Goal: Information Seeking & Learning: Learn about a topic

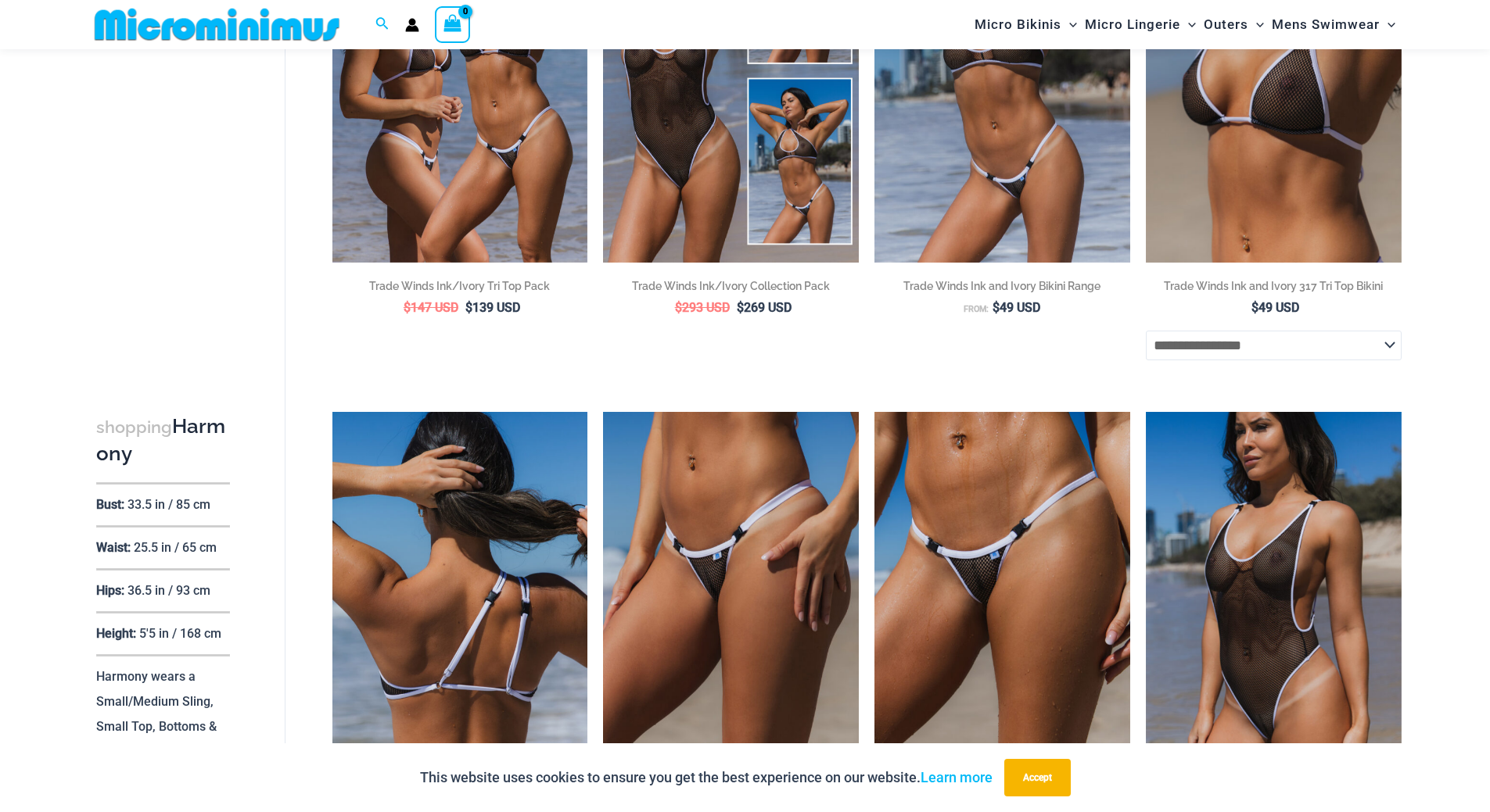
scroll to position [300, 0]
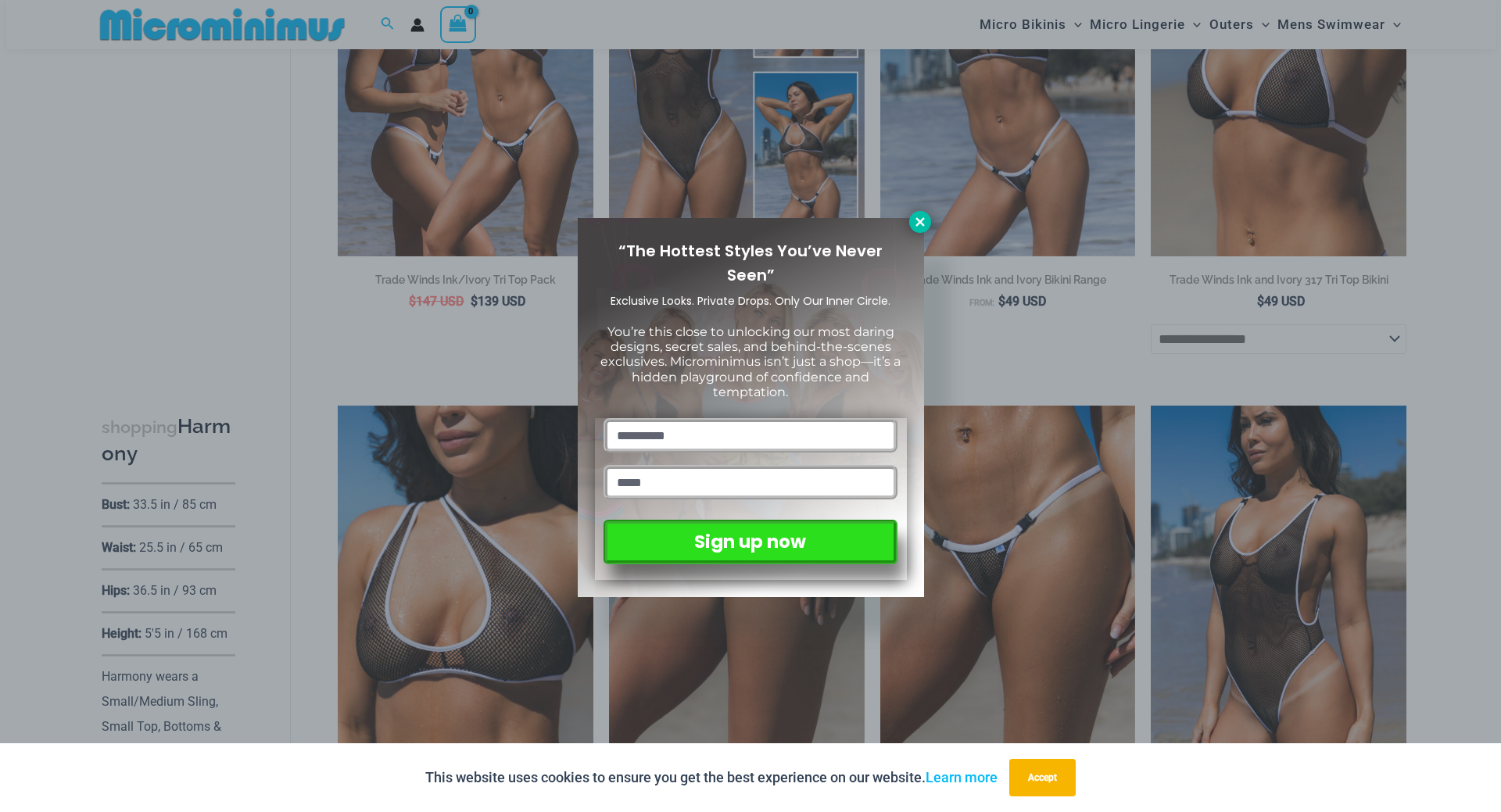
click at [921, 221] on icon at bounding box center [920, 221] width 8 height 8
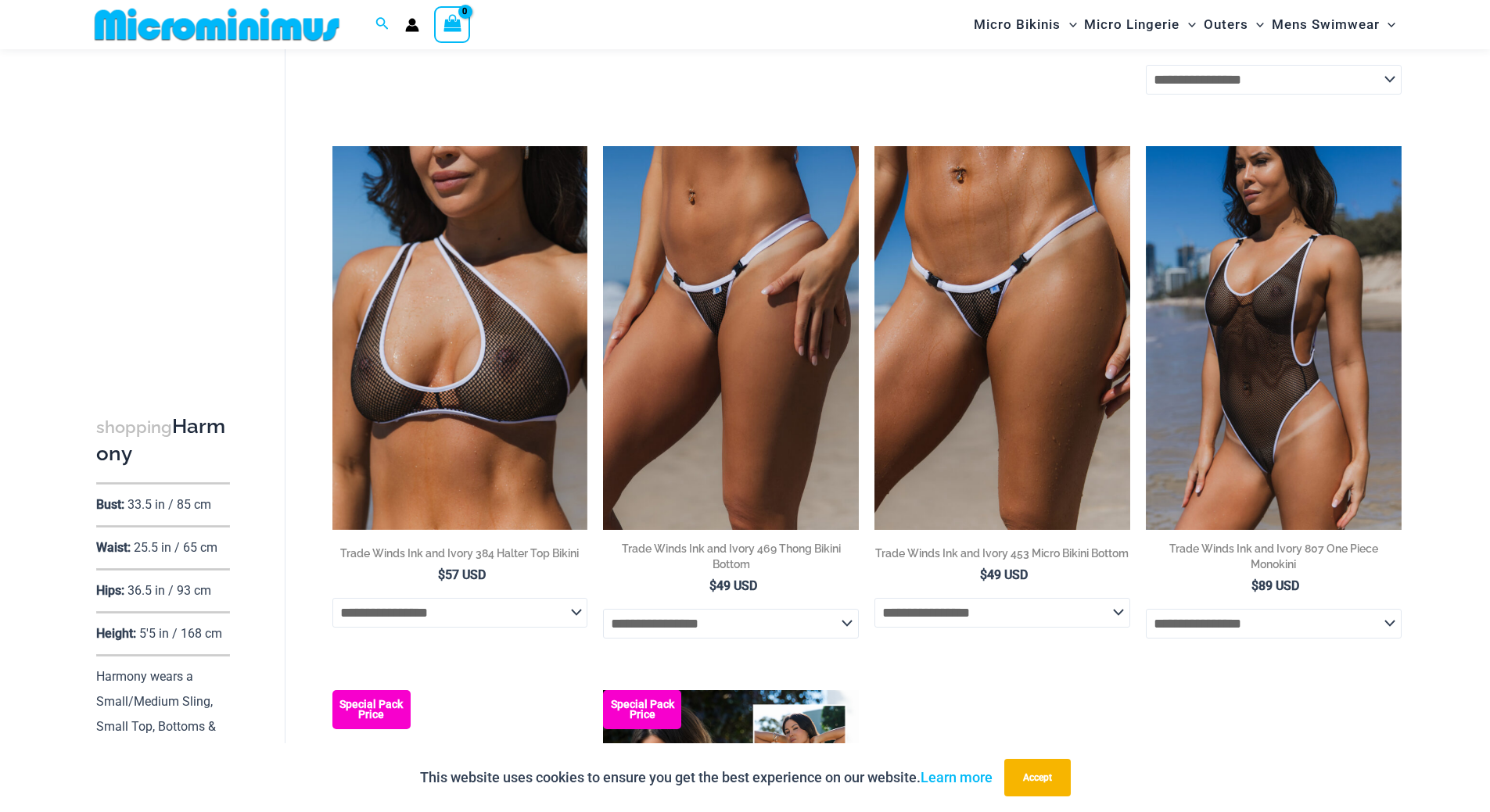
scroll to position [613, 0]
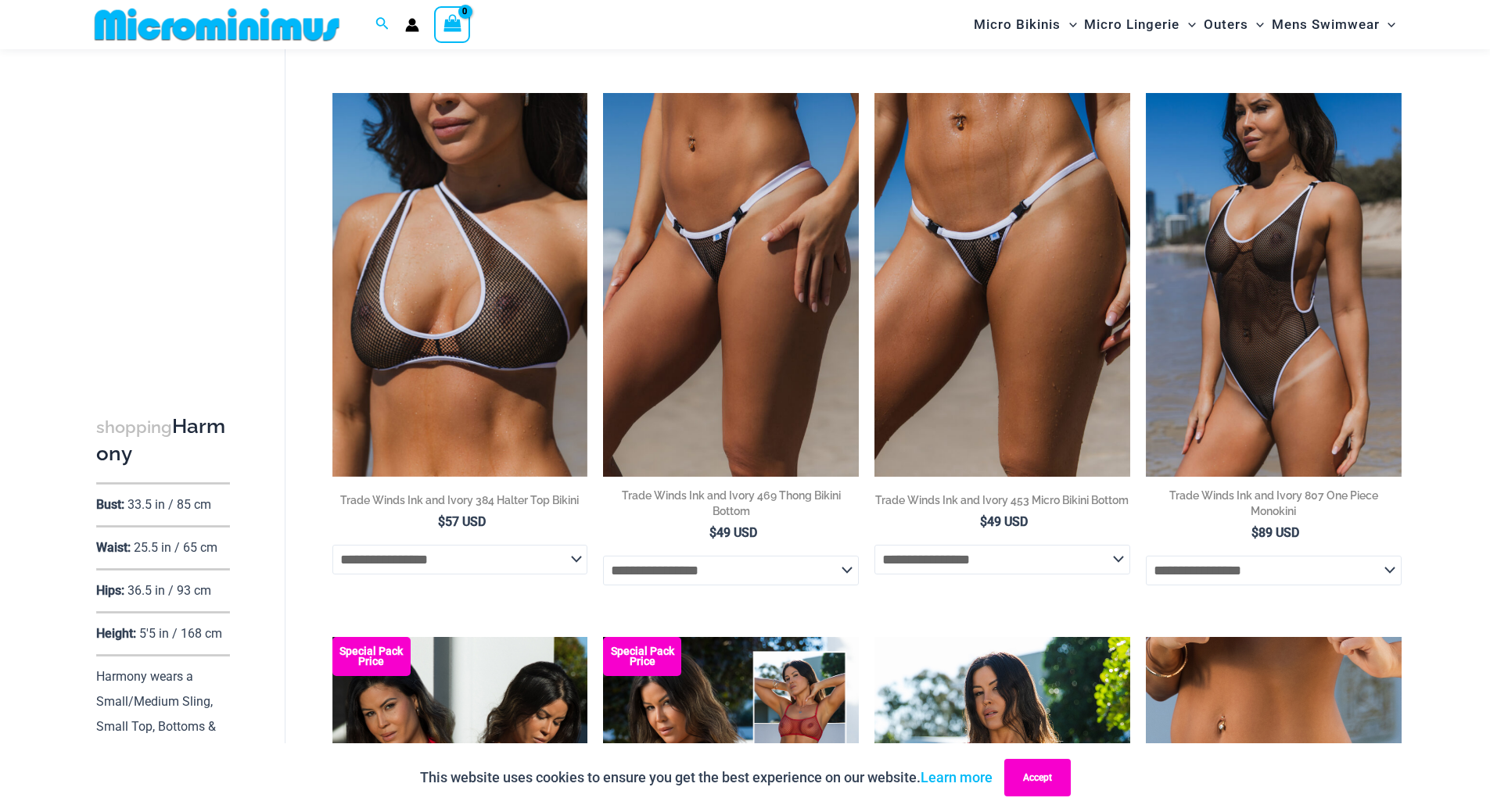
click at [1034, 773] on button "Accept" at bounding box center [1037, 778] width 67 height 38
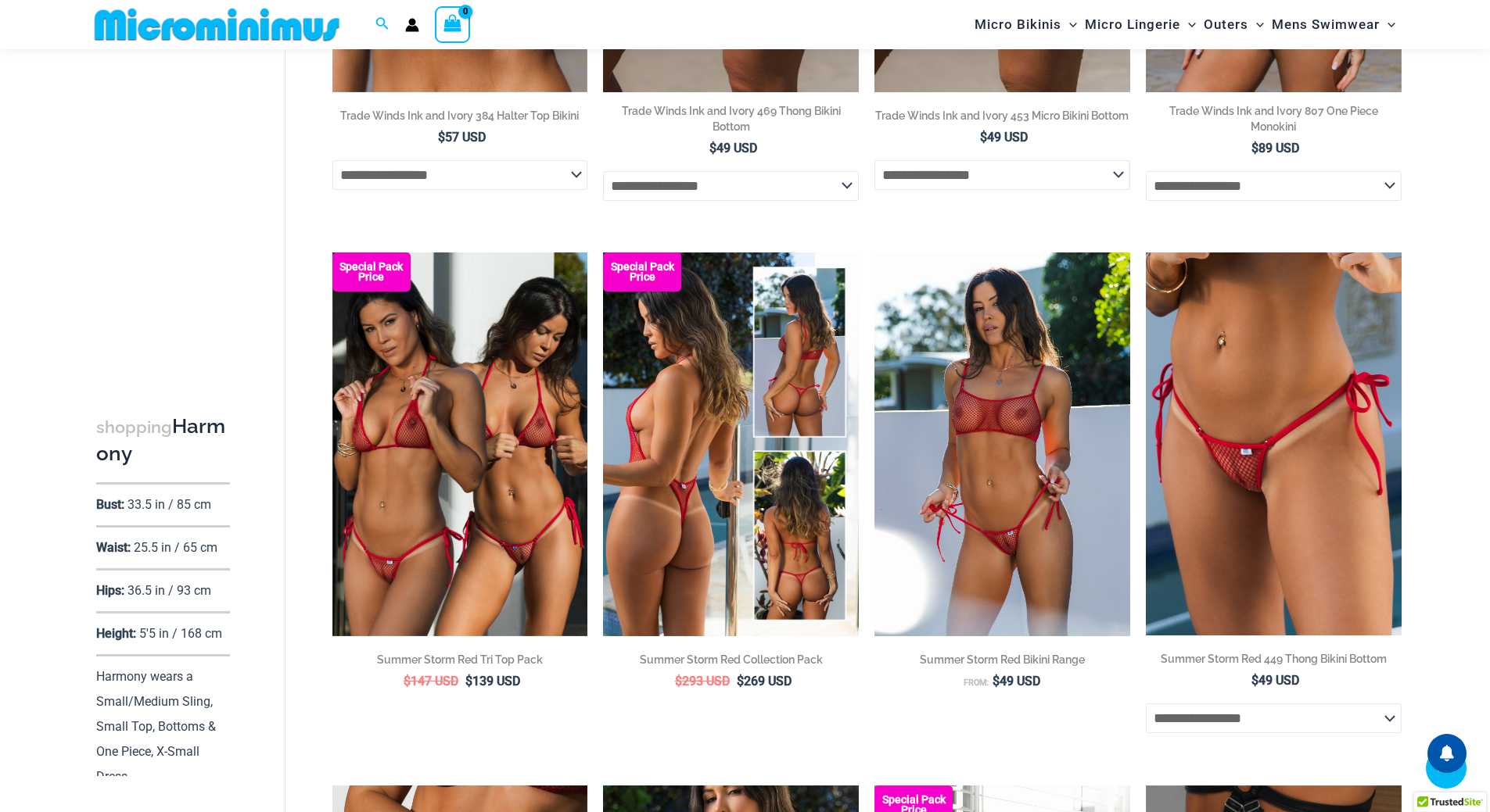
scroll to position [1003, 0]
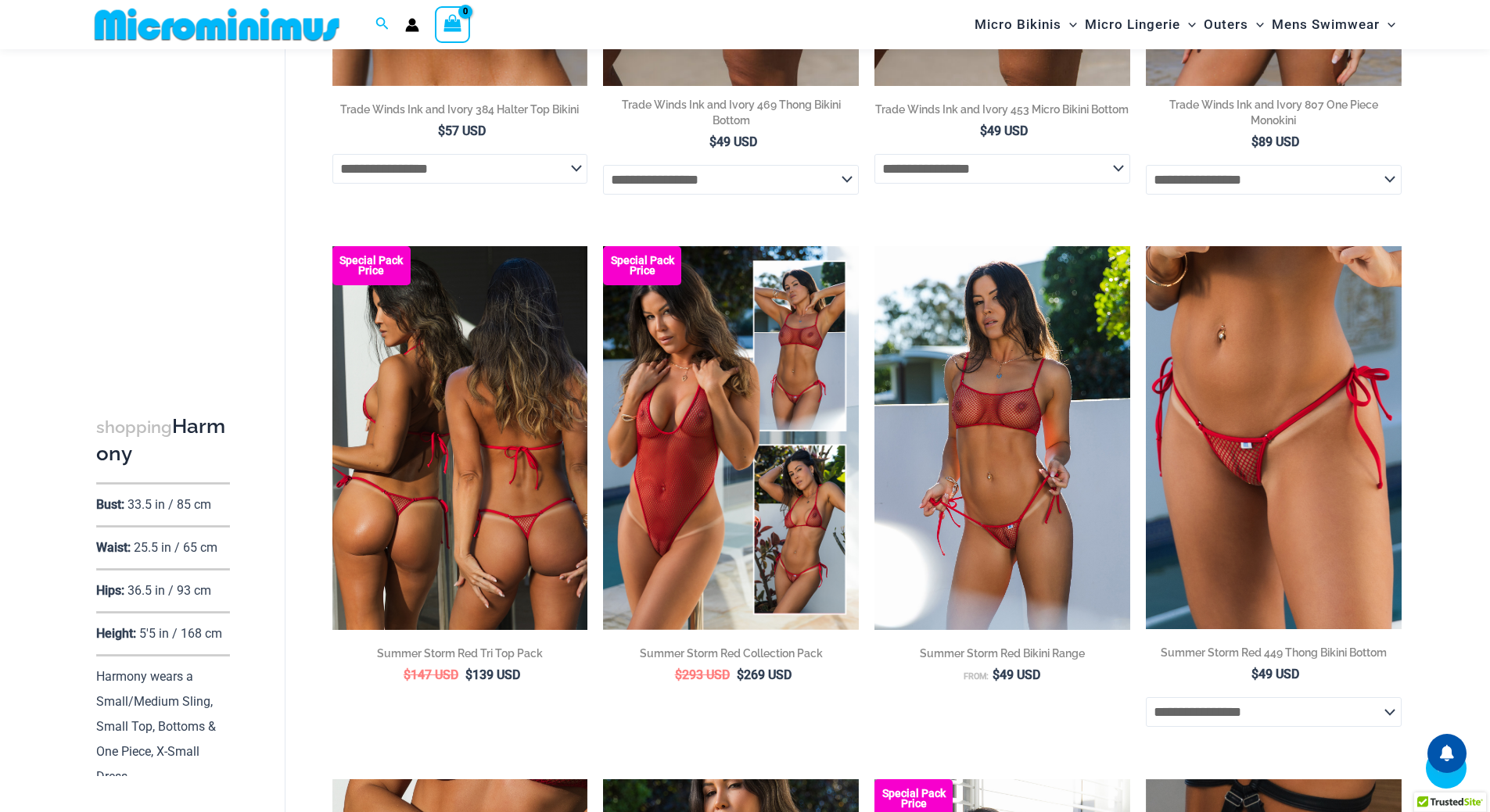
click at [456, 464] on img at bounding box center [460, 438] width 256 height 383
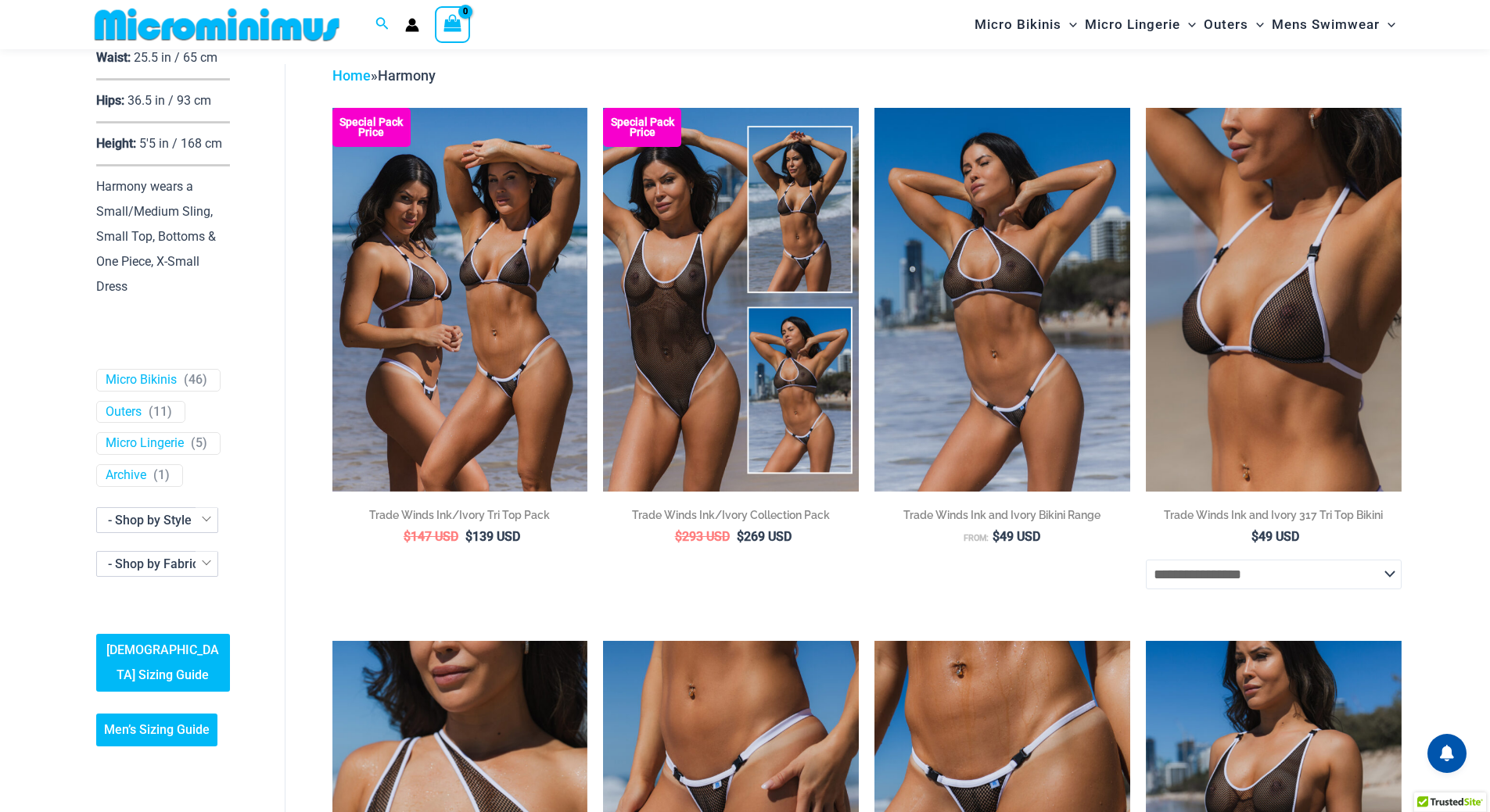
scroll to position [556, 0]
click at [137, 485] on link "Archive" at bounding box center [125, 477] width 40 height 16
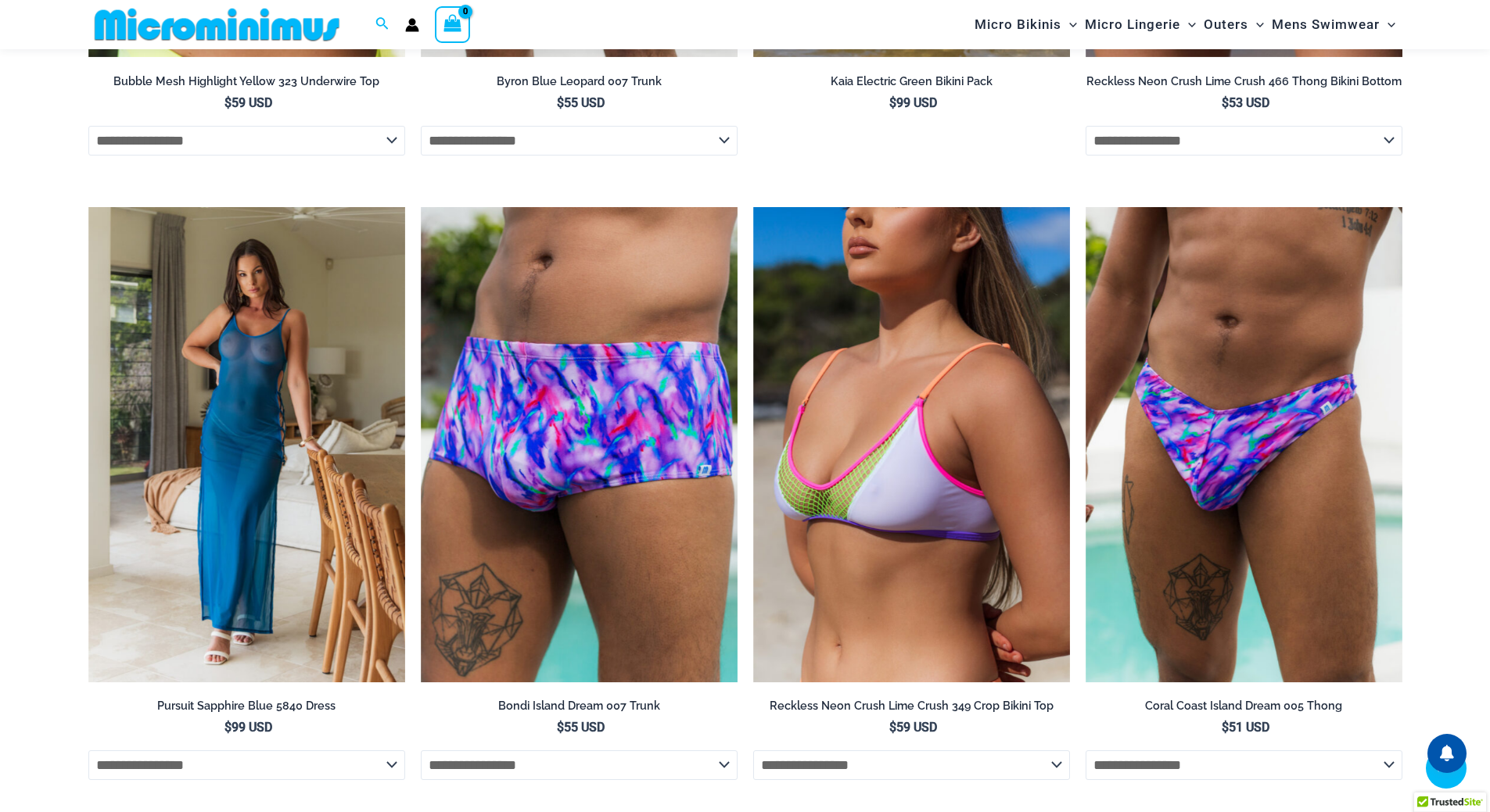
scroll to position [4207, 0]
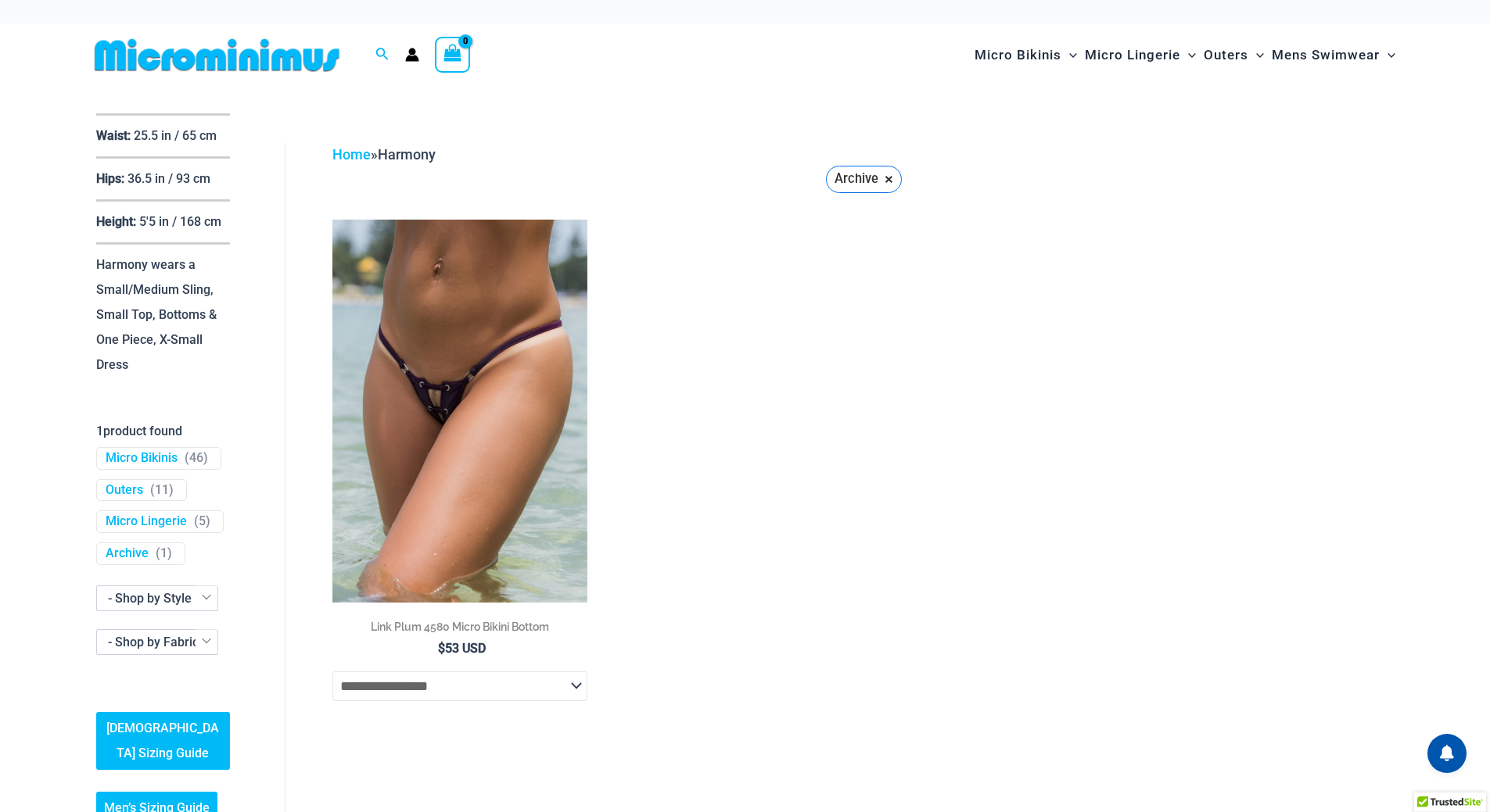
scroll to position [547, 0]
click at [141, 530] on link "Micro Lingerie" at bounding box center [146, 522] width 81 height 16
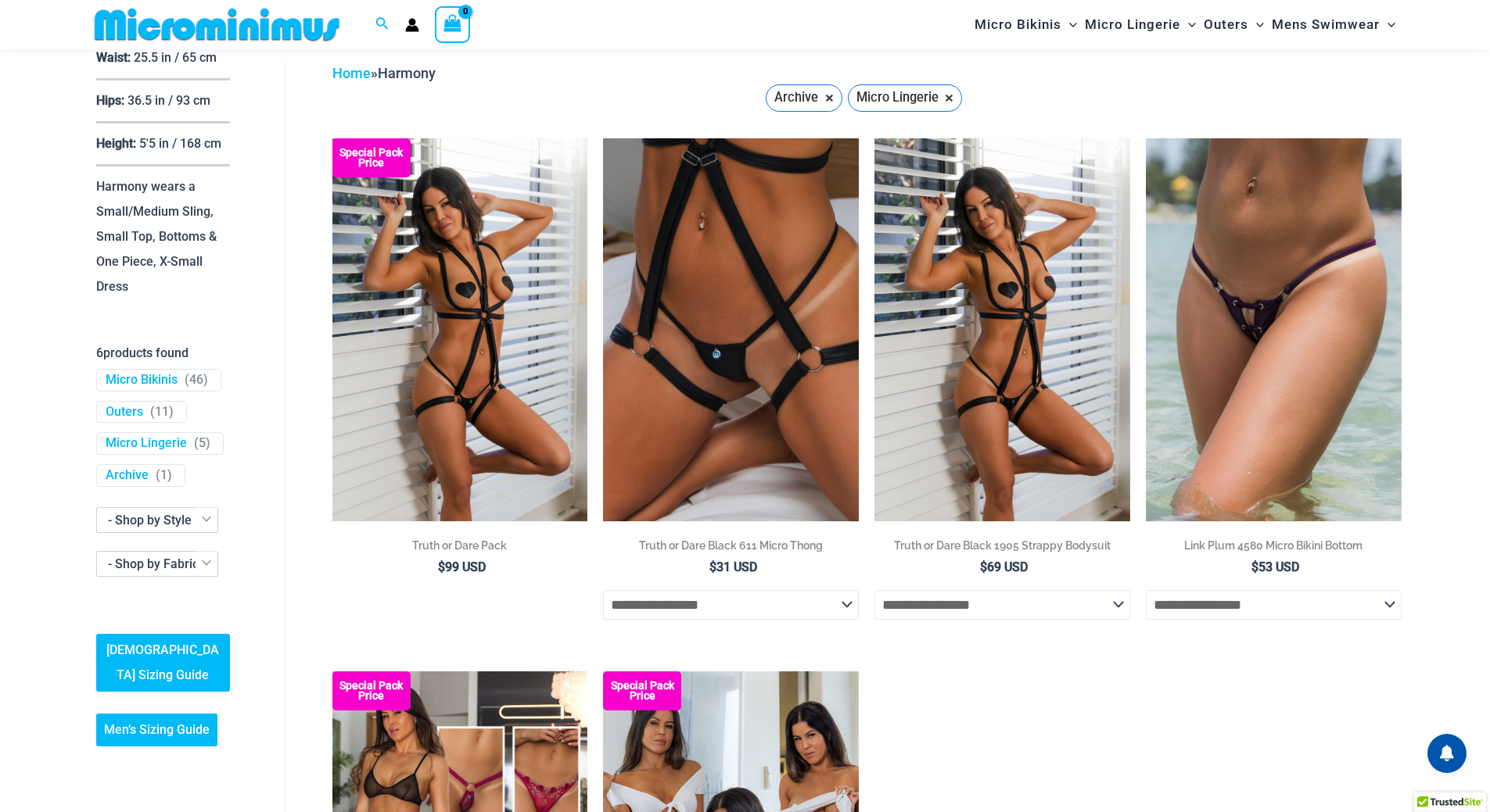
scroll to position [625, 0]
click at [136, 470] on link "Archive" at bounding box center [127, 477] width 43 height 16
click at [133, 441] on link "Micro Lingerie" at bounding box center [146, 445] width 81 height 16
click at [130, 404] on link "Outers" at bounding box center [124, 413] width 38 height 16
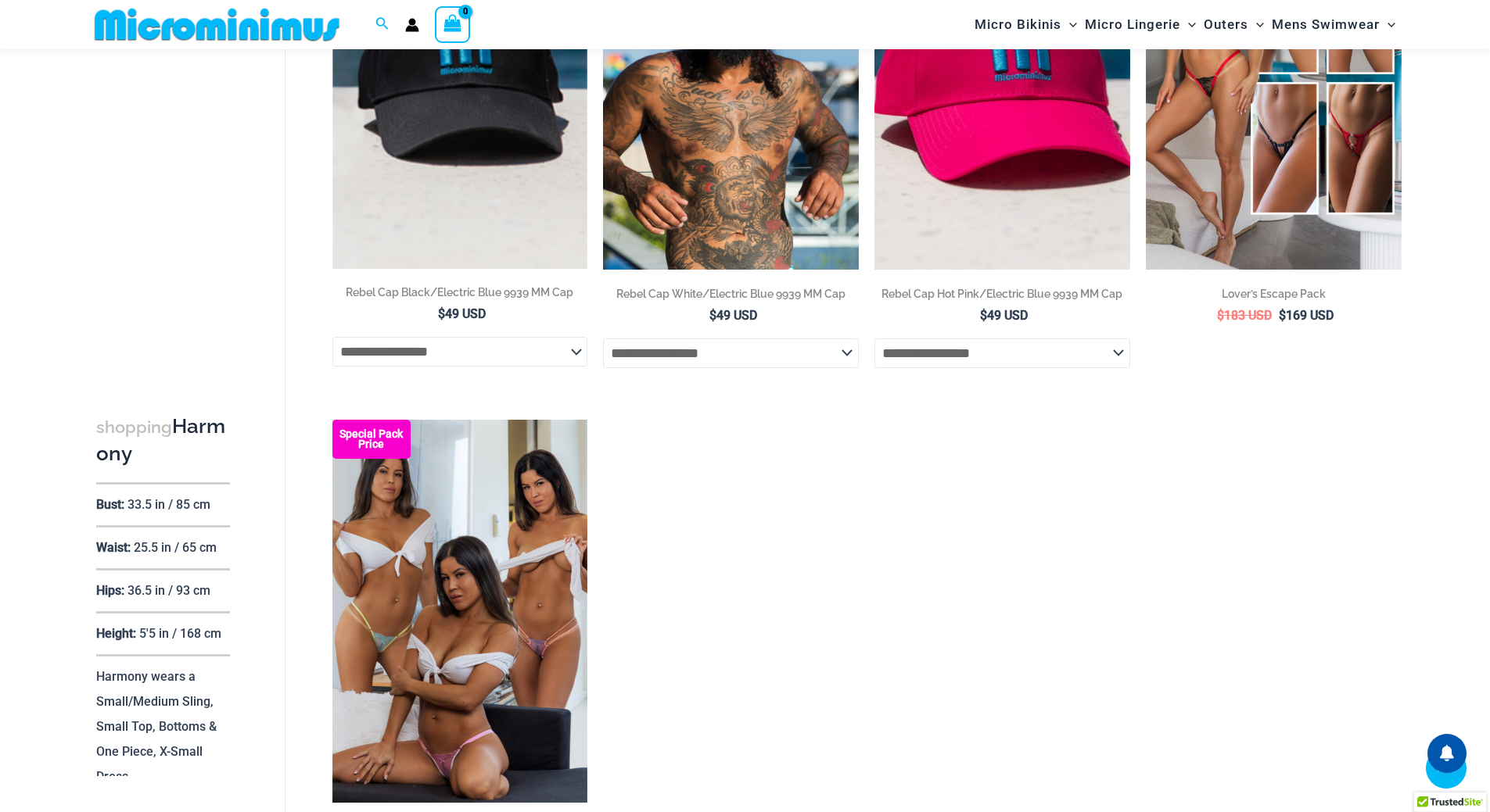
scroll to position [1943, 0]
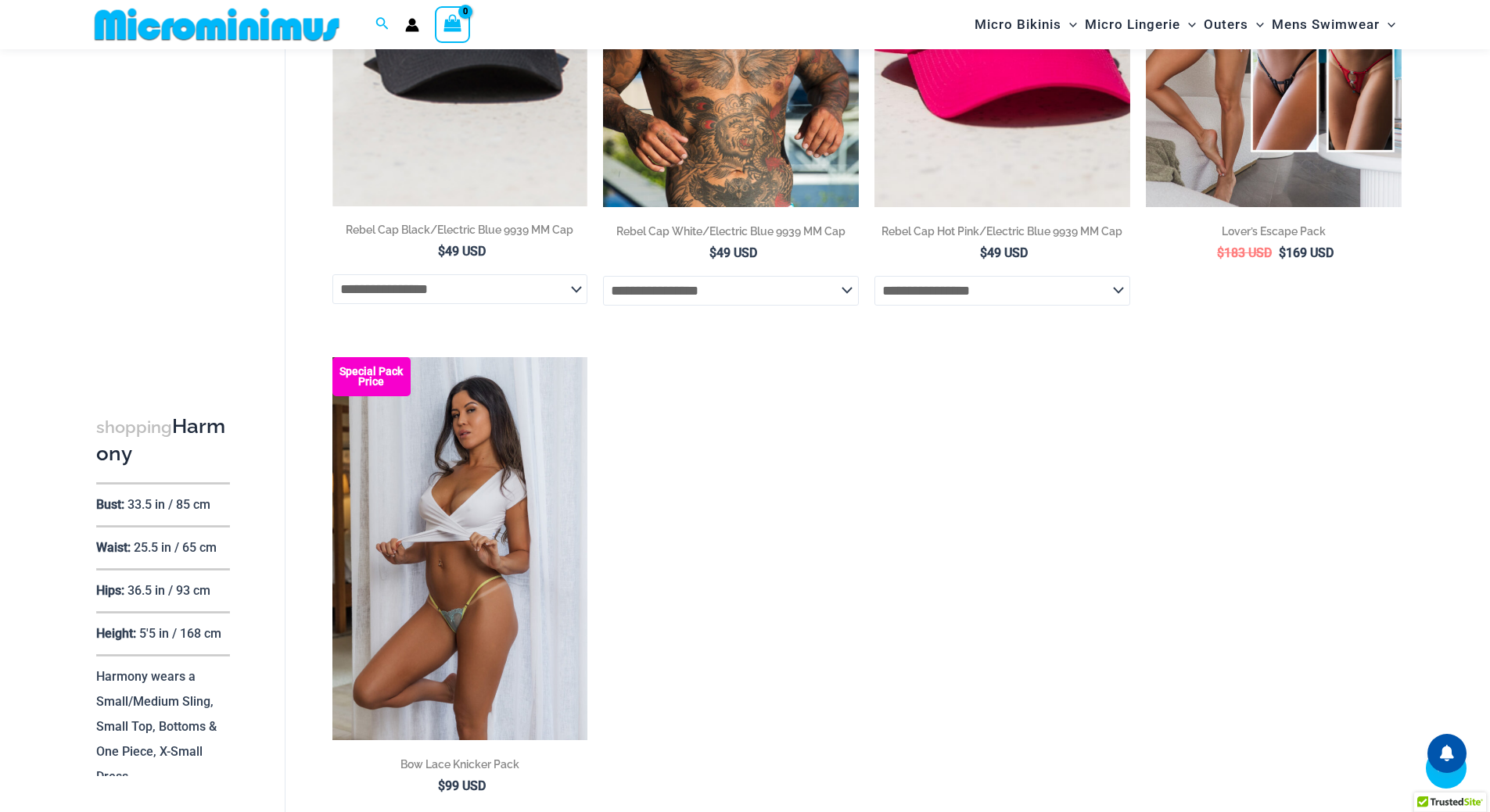
click at [472, 558] on img at bounding box center [460, 549] width 256 height 383
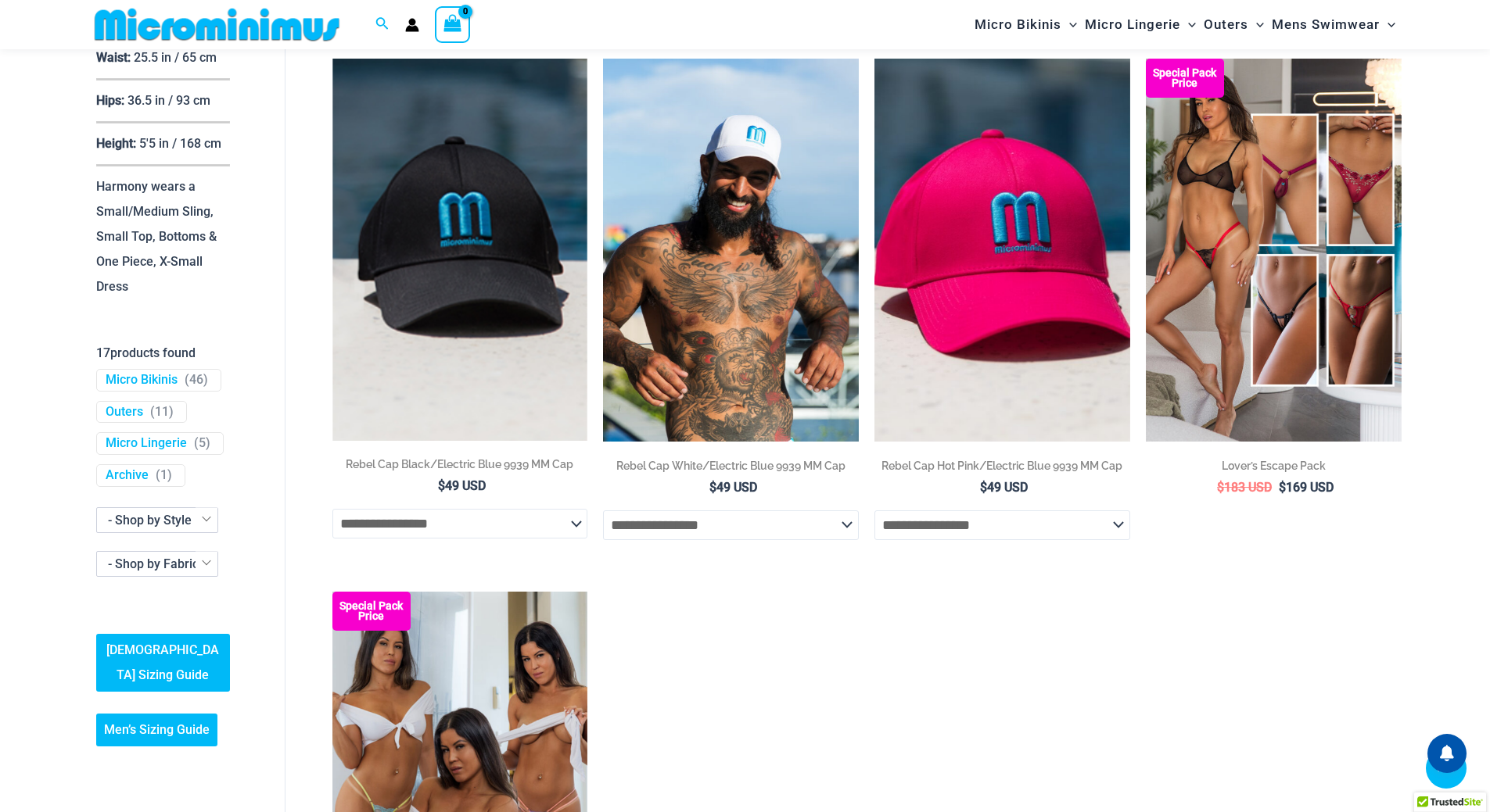
scroll to position [547, 0]
click at [134, 389] on link "Micro Bikinis" at bounding box center [141, 381] width 72 height 16
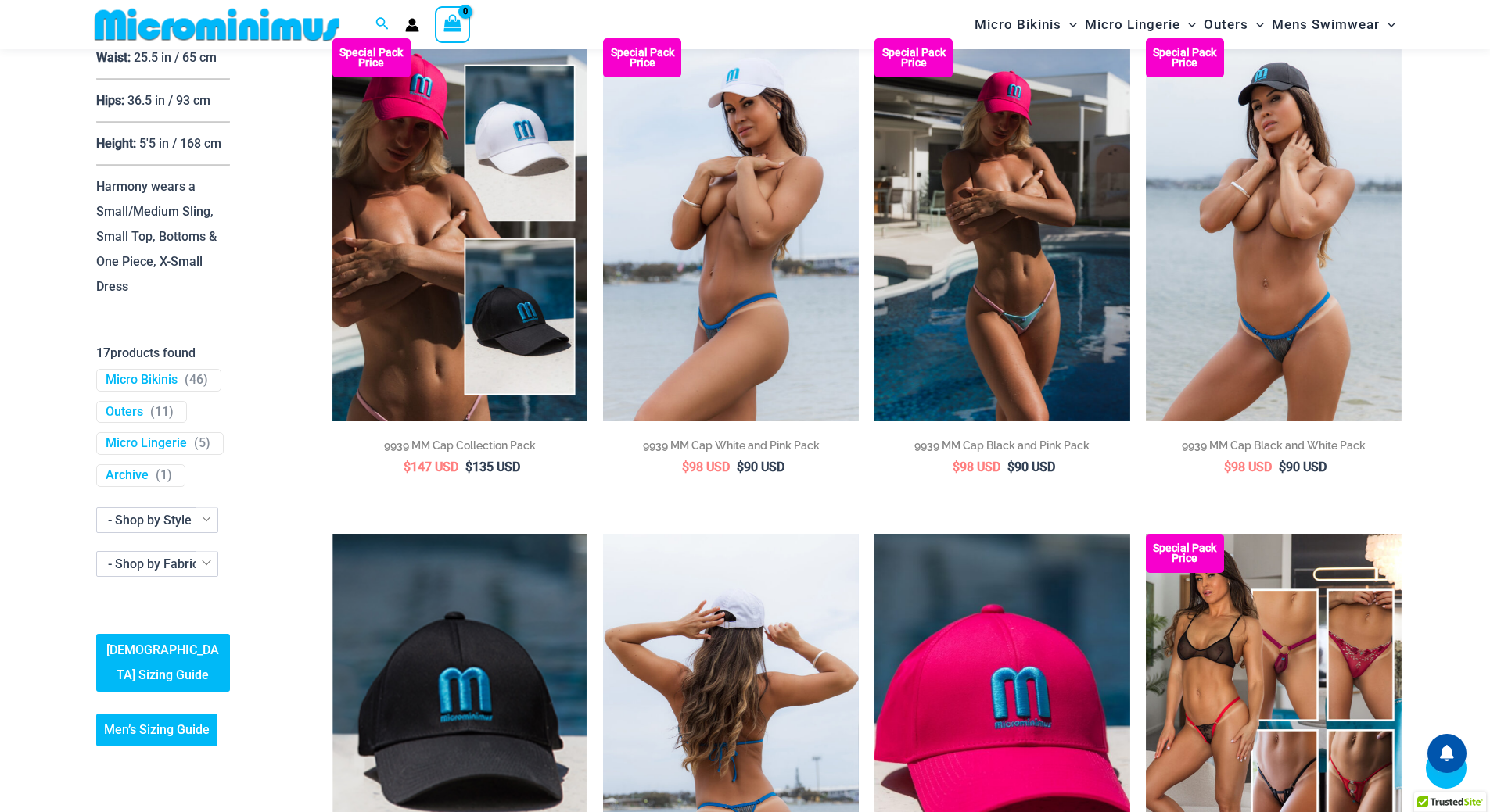
scroll to position [1161, 0]
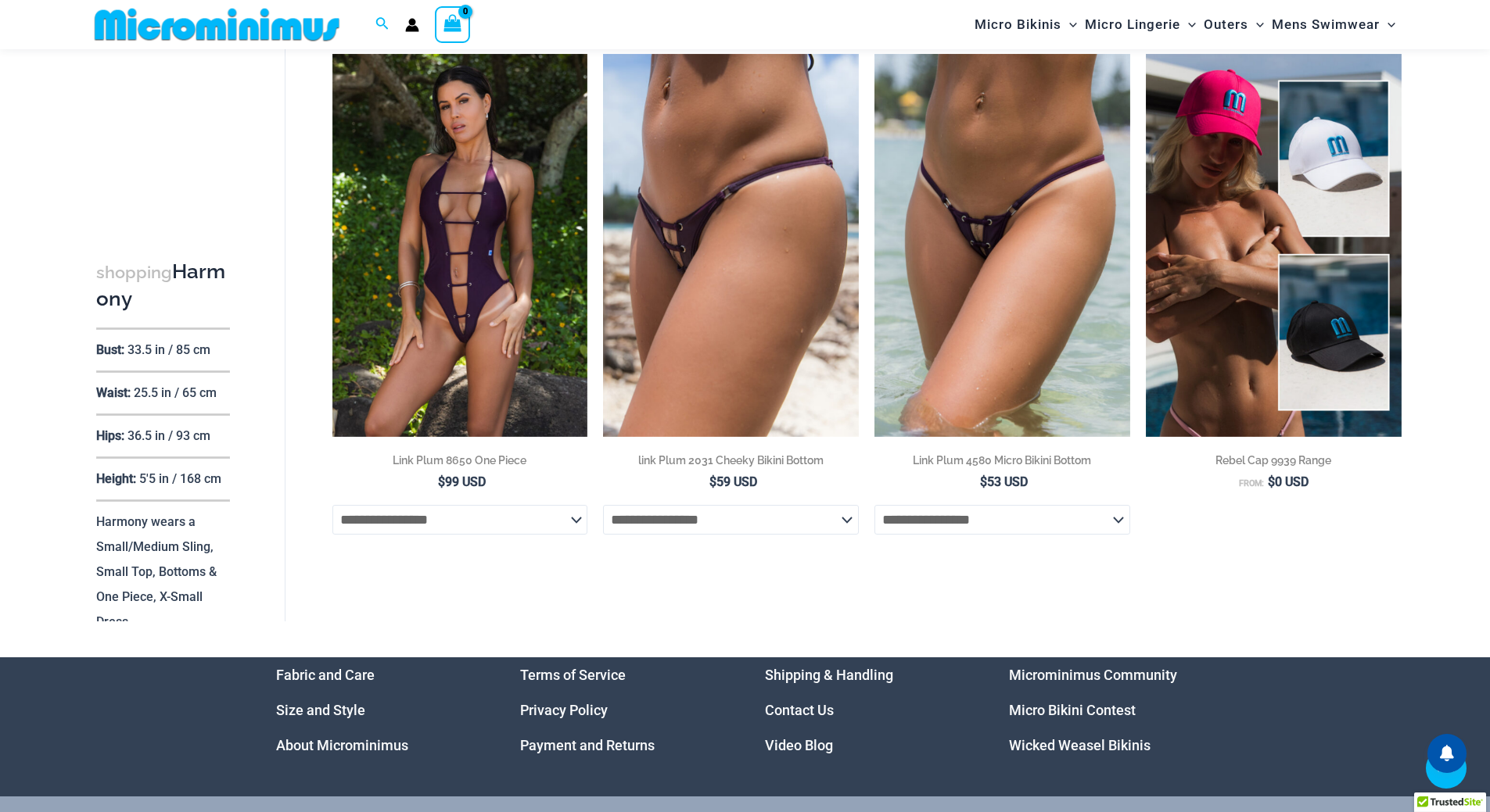
scroll to position [3906, 0]
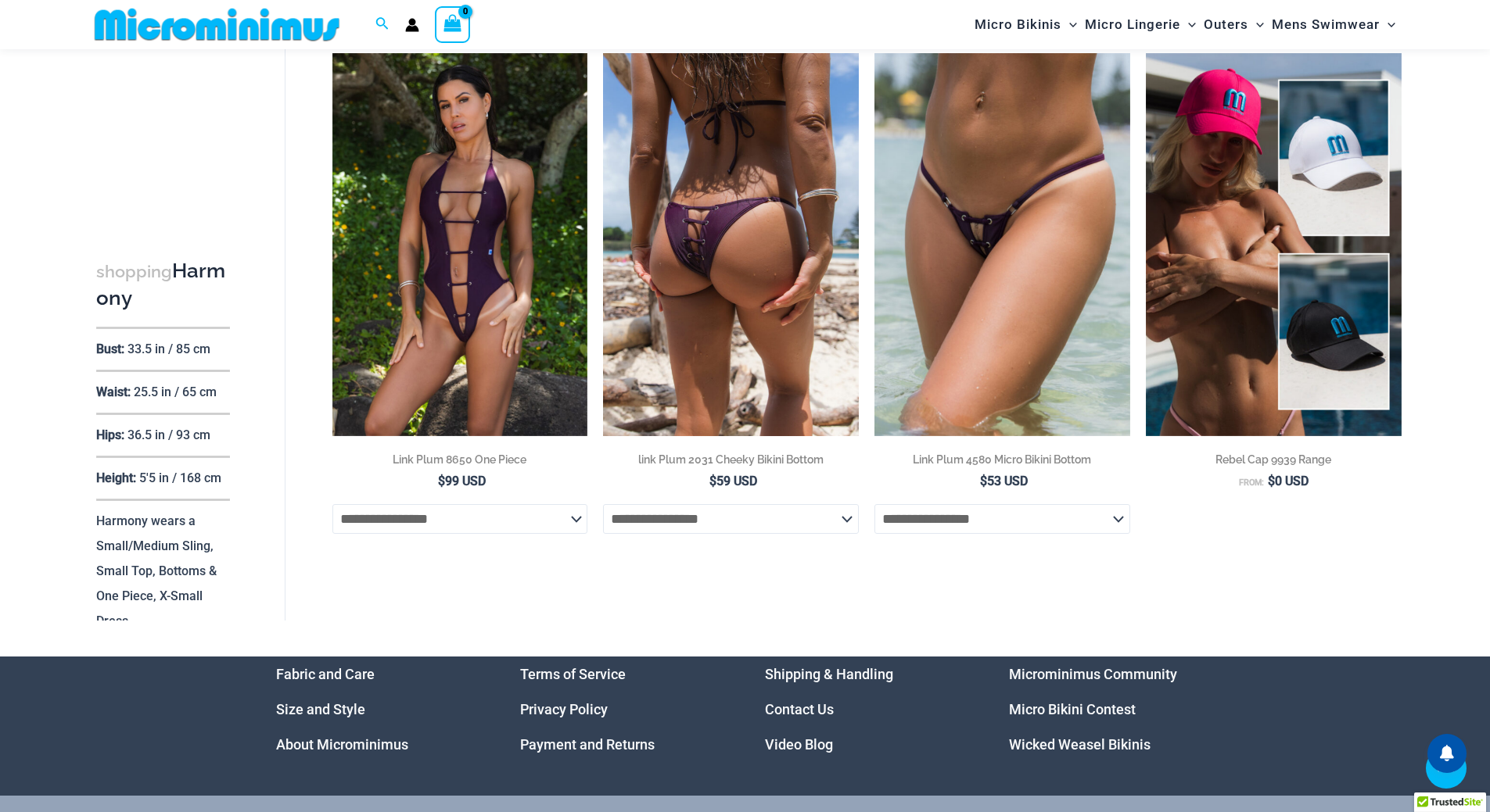
click at [727, 292] on img at bounding box center [730, 245] width 256 height 383
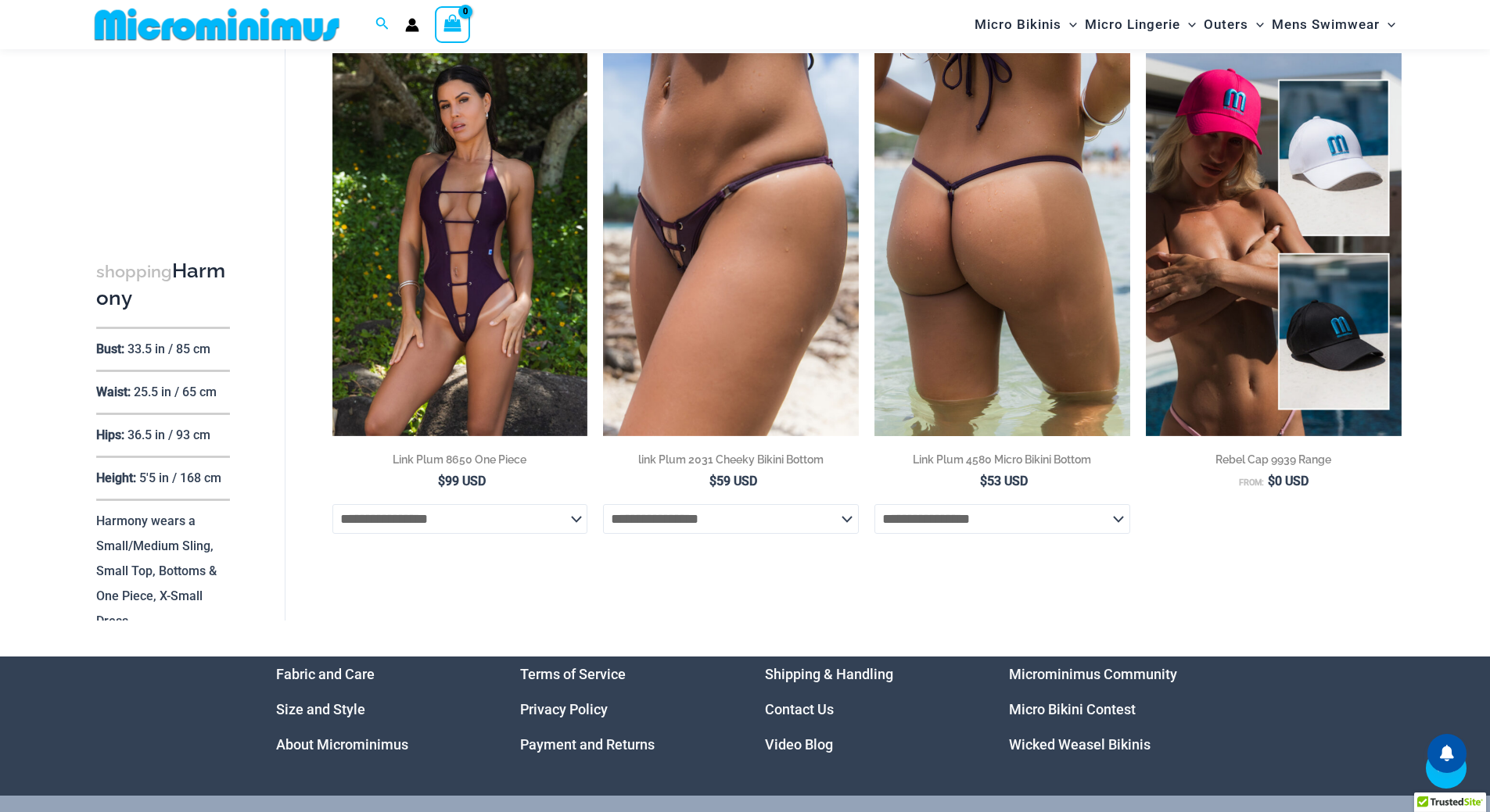
click at [951, 281] on img at bounding box center [1002, 245] width 256 height 383
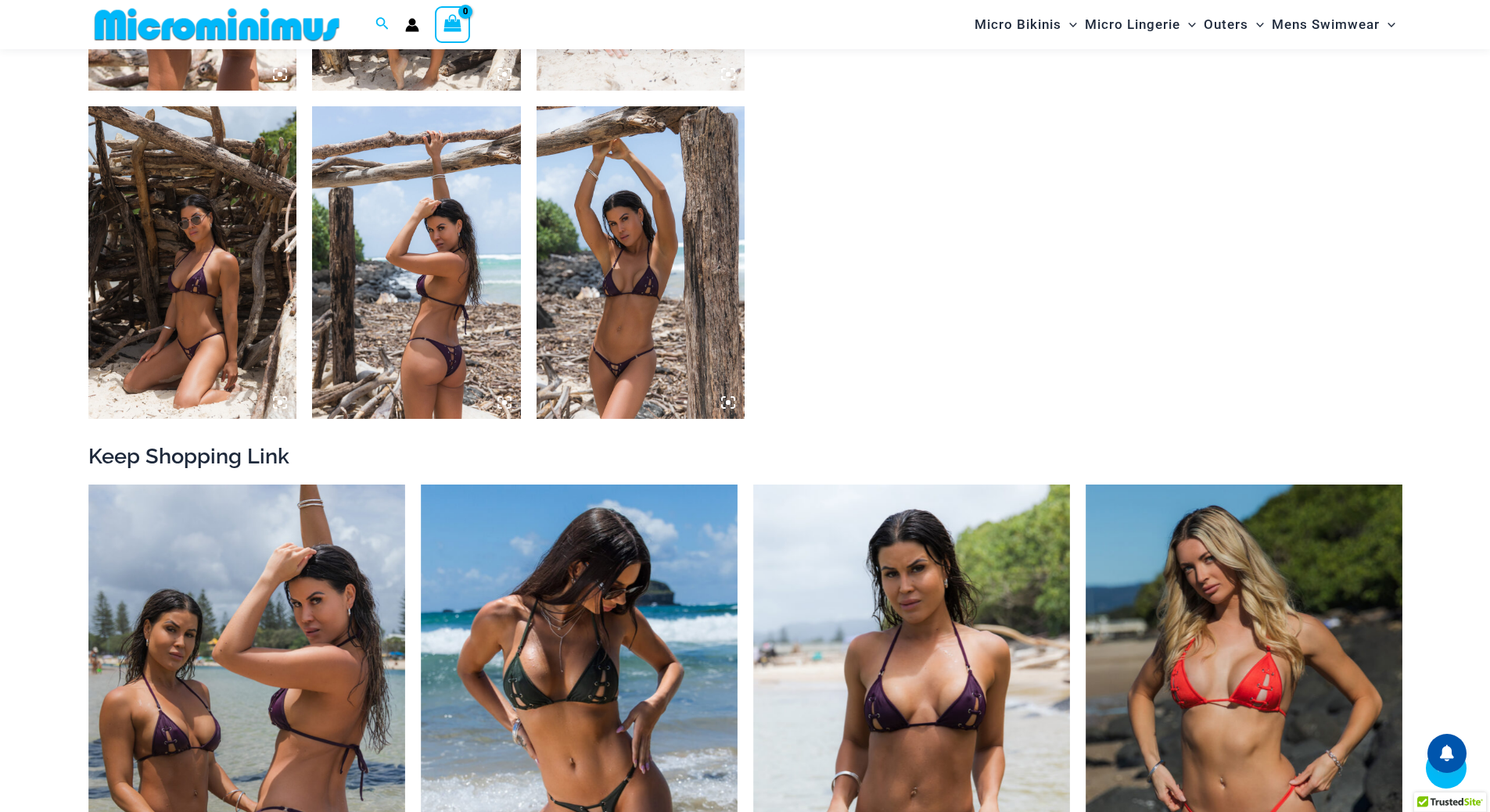
scroll to position [1314, 0]
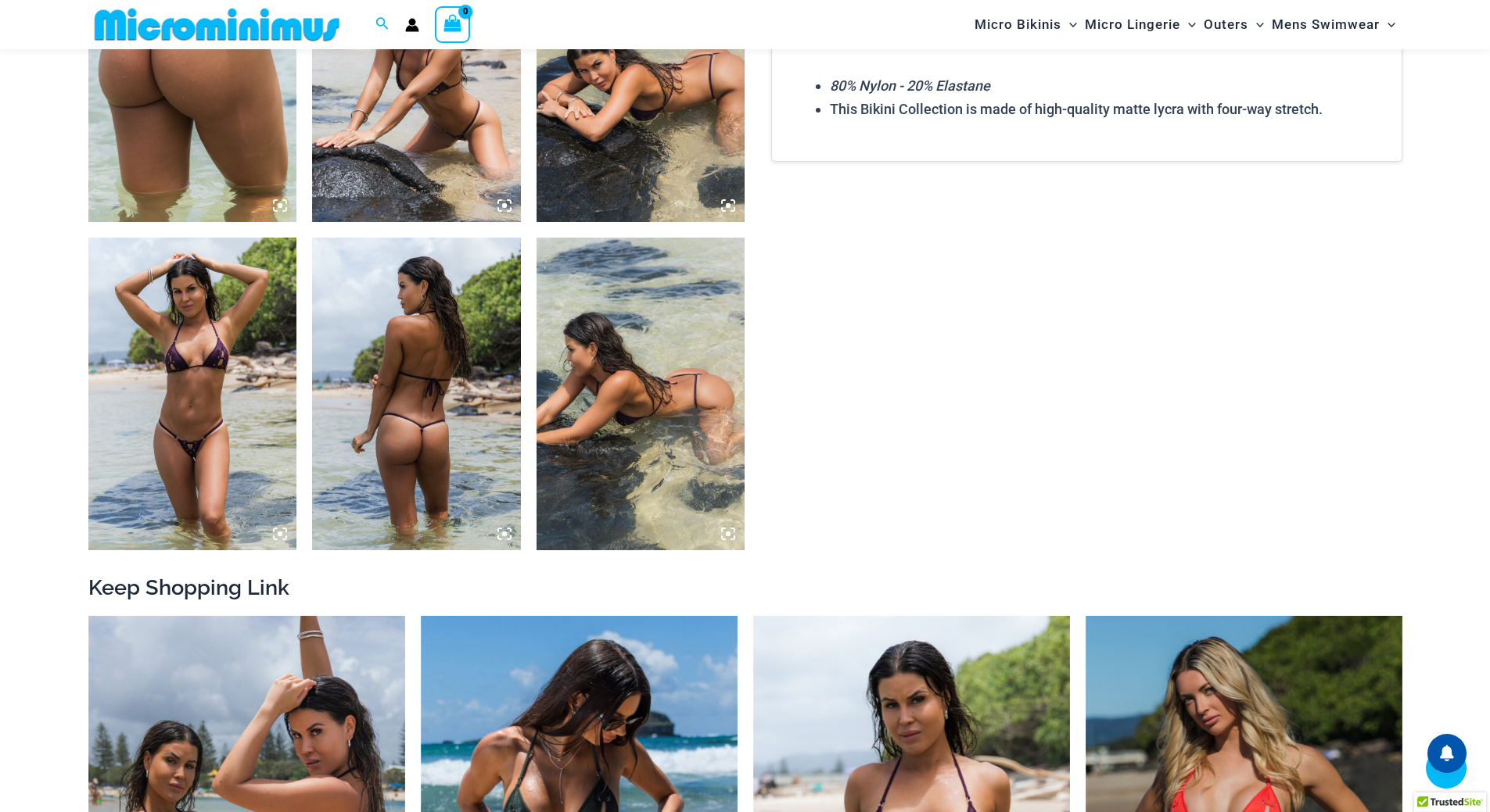
scroll to position [1237, 0]
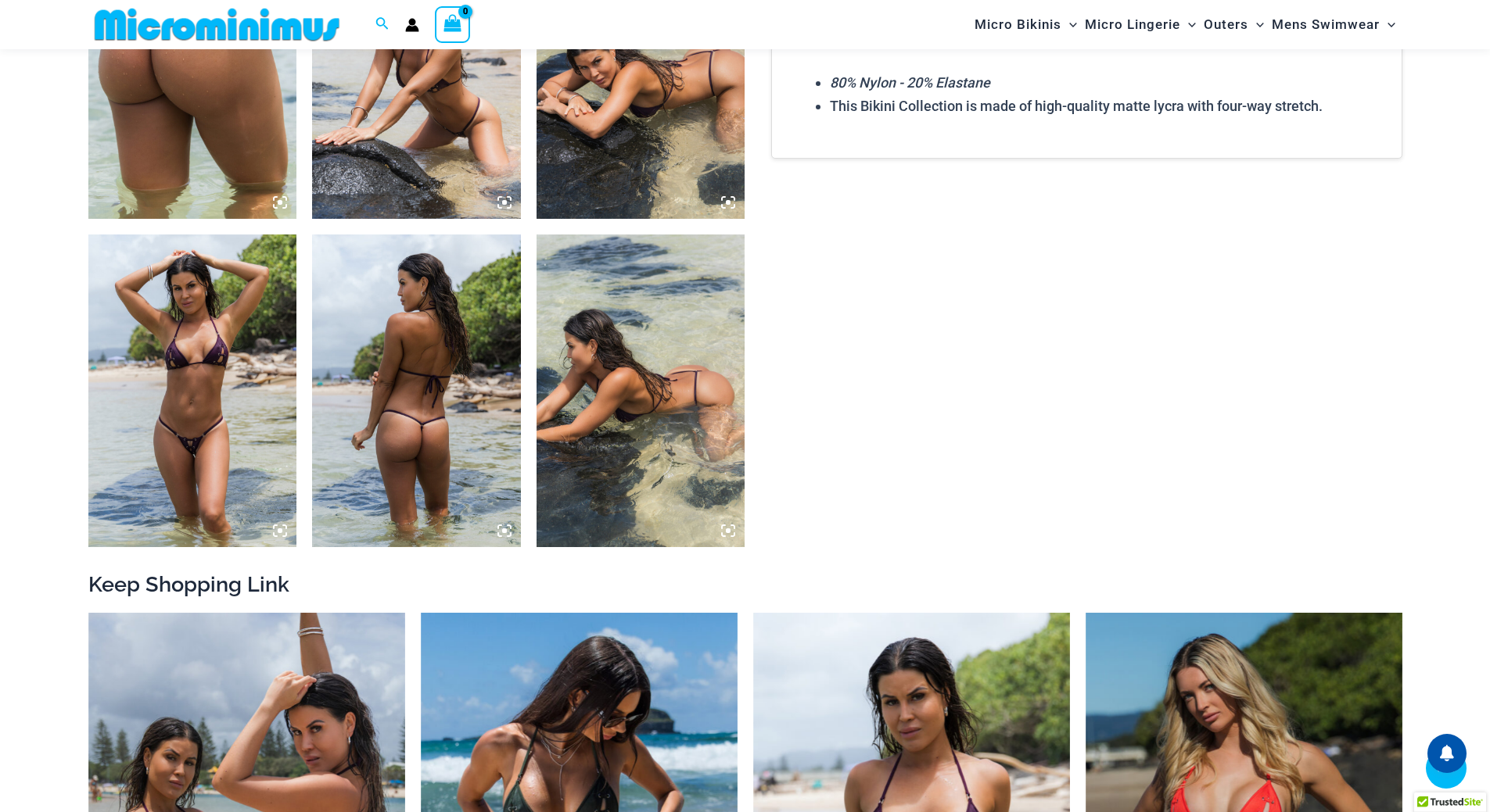
click at [212, 404] on img at bounding box center [192, 390] width 209 height 312
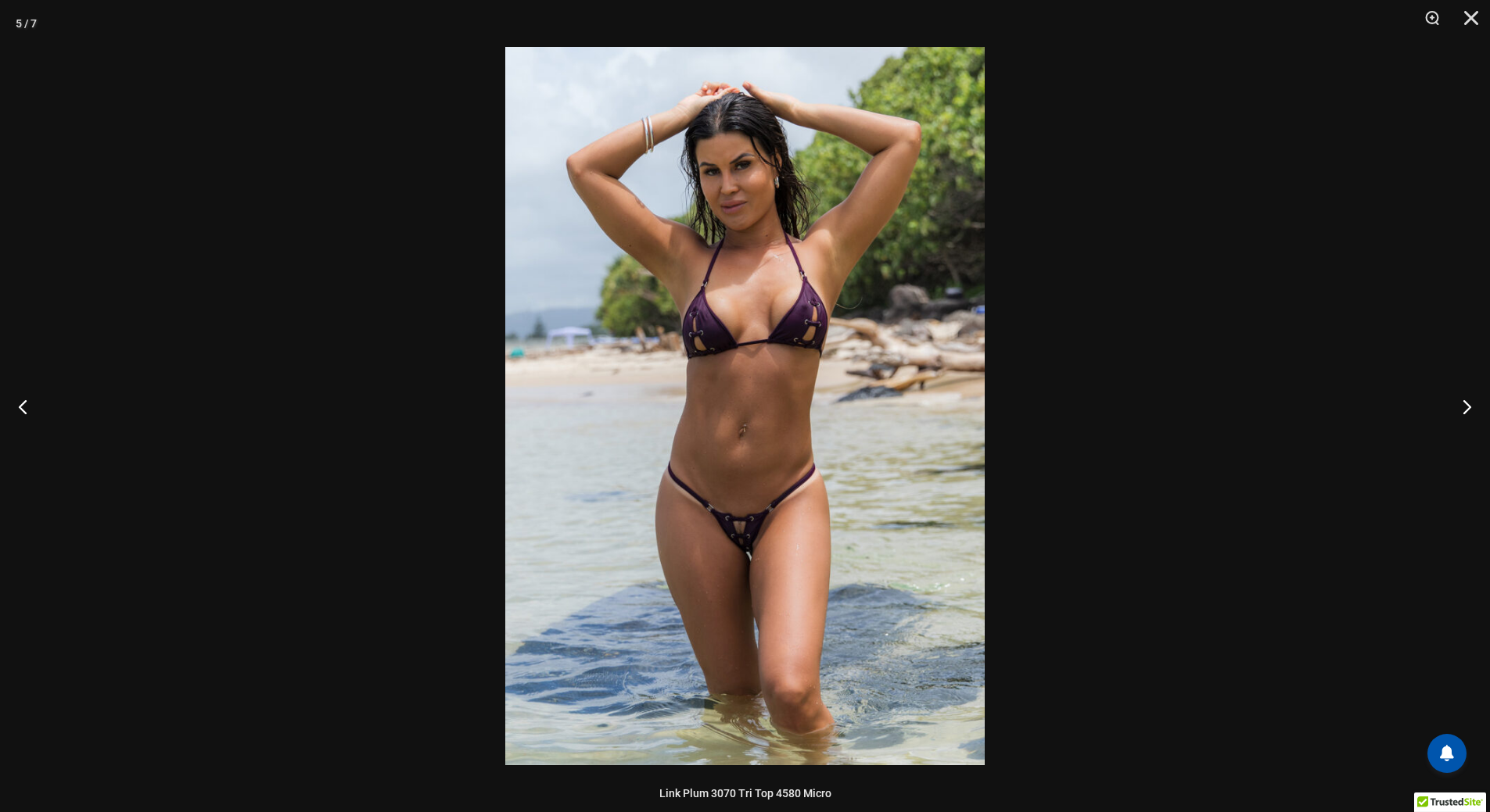
click at [728, 470] on img at bounding box center [744, 406] width 479 height 718
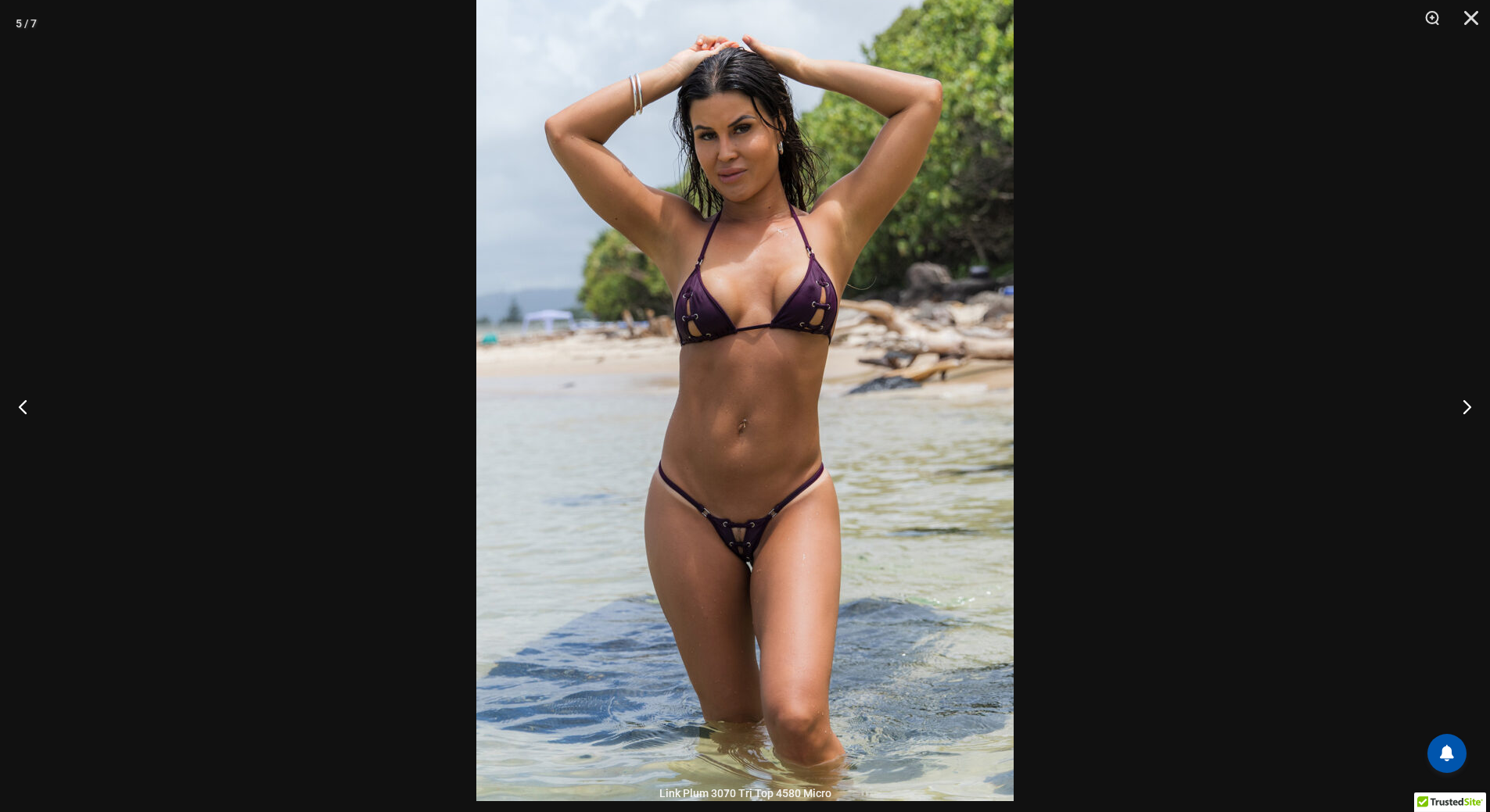
click at [728, 470] on img at bounding box center [744, 399] width 537 height 805
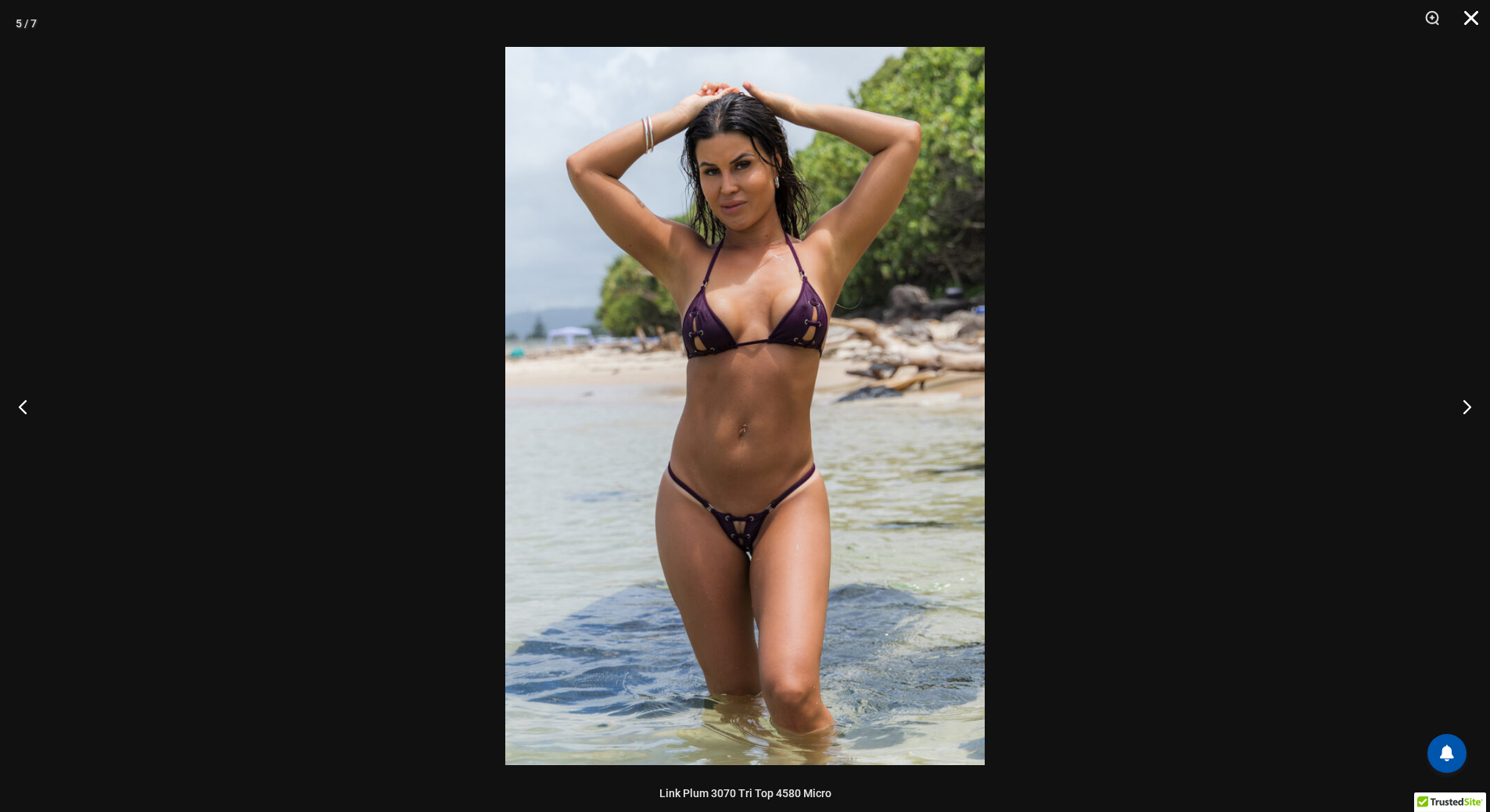
click at [1467, 12] on button "Close" at bounding box center [1466, 23] width 39 height 47
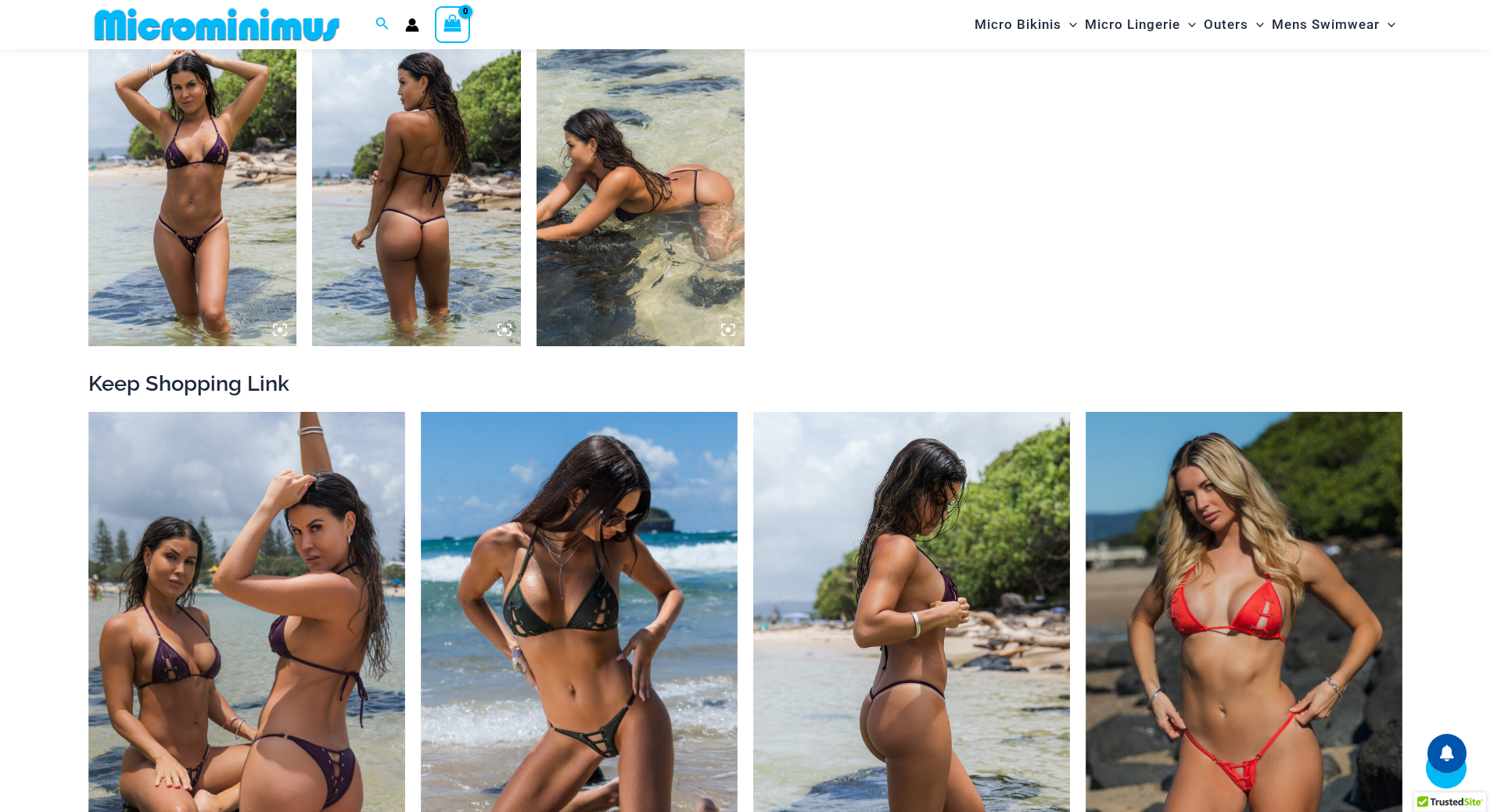
scroll to position [1471, 0]
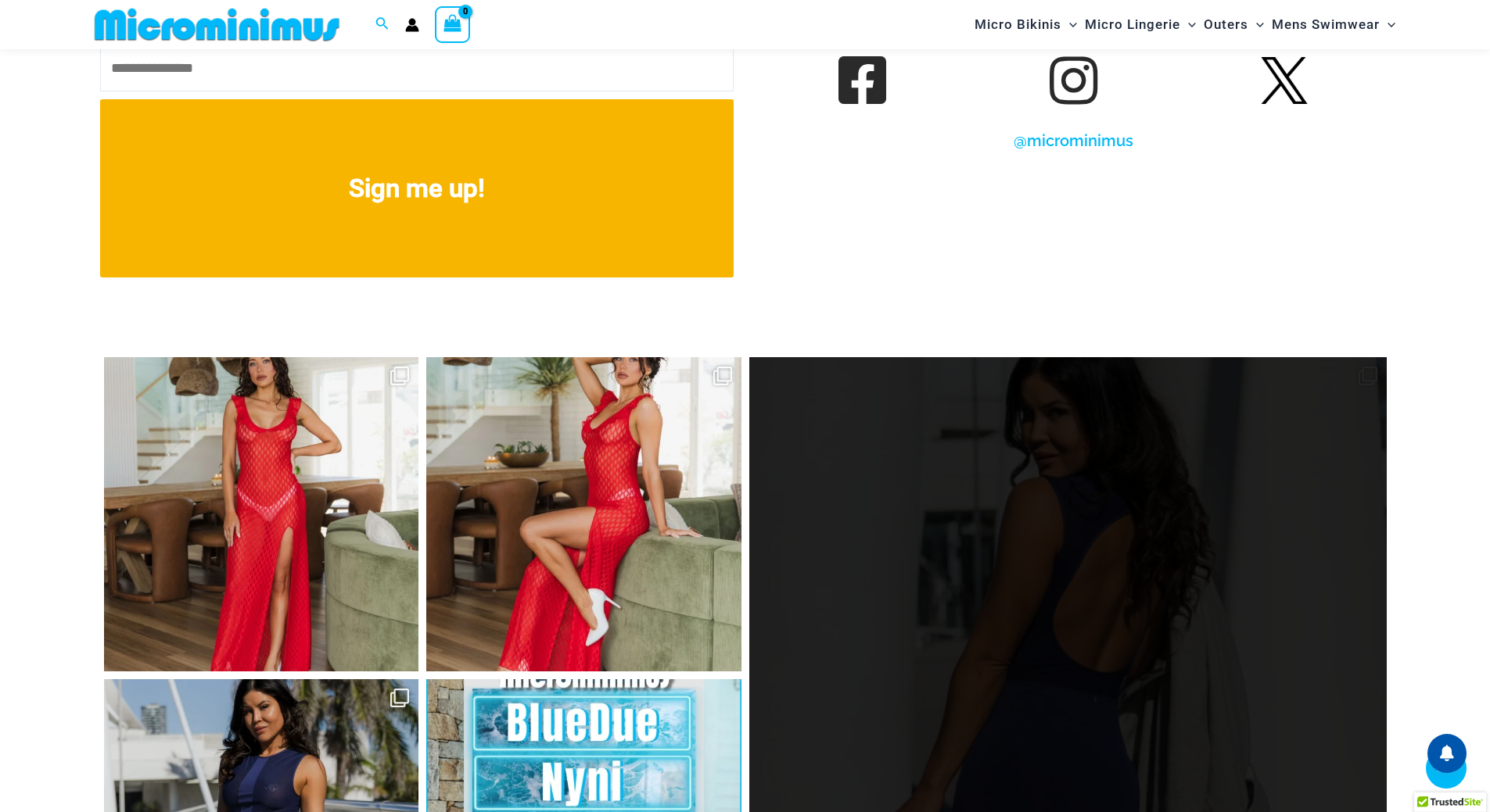
scroll to position [6211, 0]
